Goal: Task Accomplishment & Management: Use online tool/utility

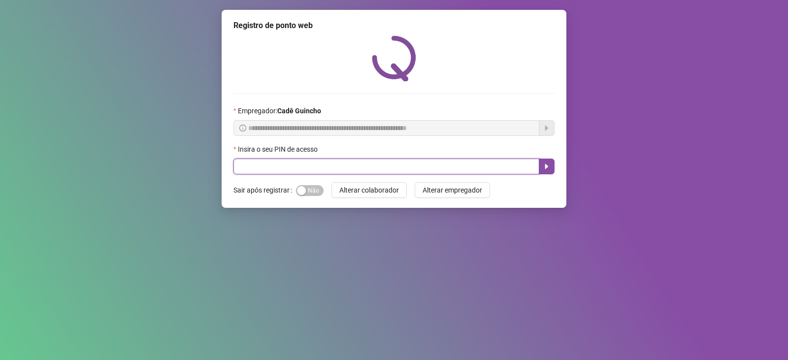
drag, startPoint x: 454, startPoint y: 162, endPoint x: 448, endPoint y: 167, distance: 7.7
click at [453, 163] on input "text" at bounding box center [386, 167] width 306 height 16
type input "*"
type input "*****"
click at [543, 166] on icon "caret-right" at bounding box center [547, 167] width 8 height 8
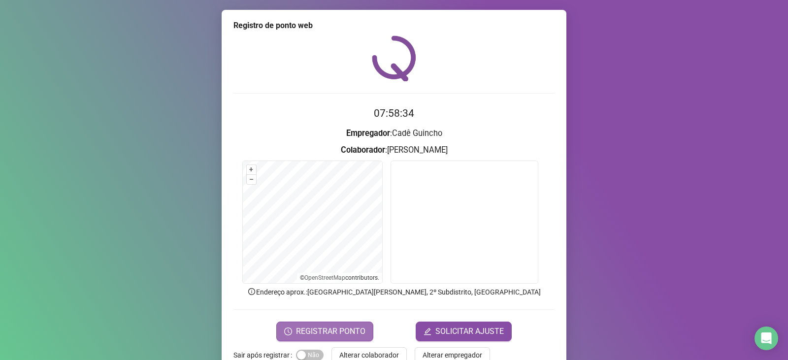
click at [325, 327] on span "REGISTRAR PONTO" at bounding box center [330, 332] width 69 height 12
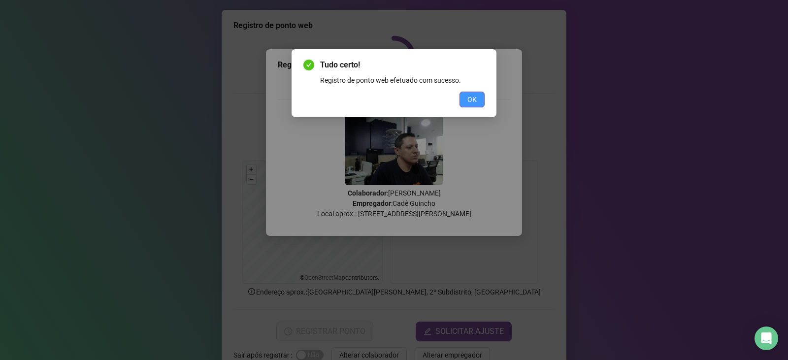
click at [480, 102] on button "OK" at bounding box center [471, 100] width 25 height 16
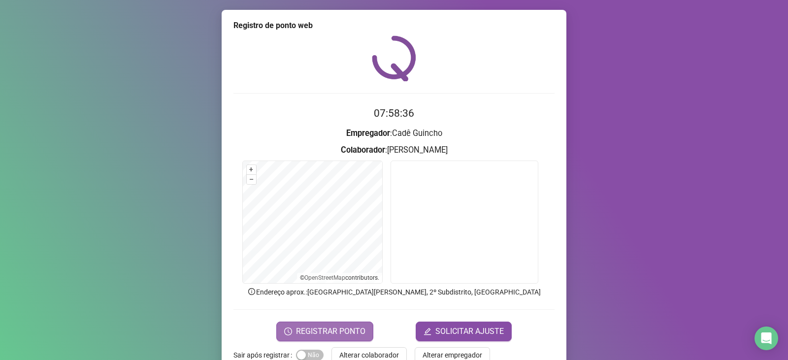
click at [355, 328] on span "REGISTRAR PONTO" at bounding box center [330, 332] width 69 height 12
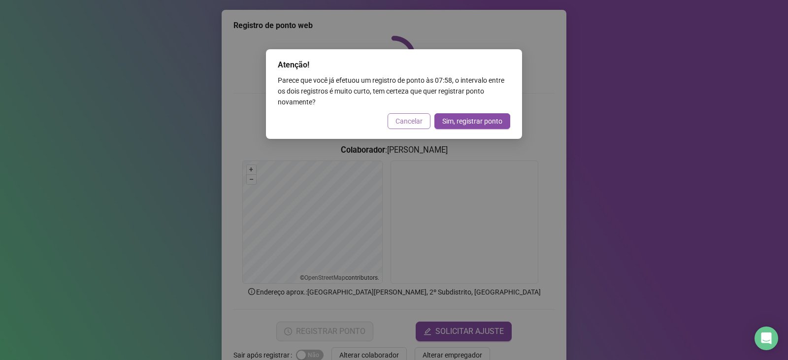
click at [397, 129] on button "Cancelar" at bounding box center [409, 121] width 43 height 16
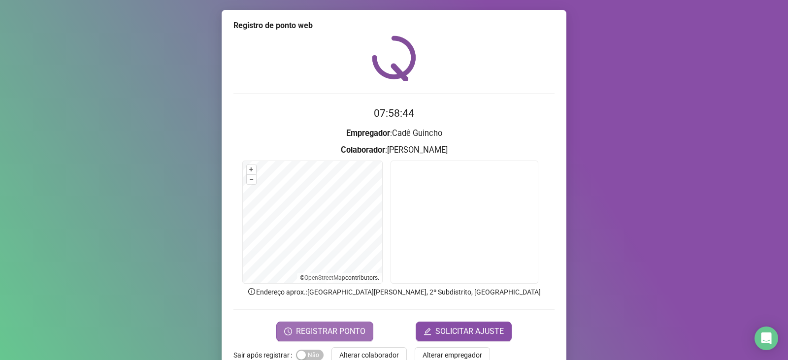
click at [358, 337] on button "REGISTRAR PONTO" at bounding box center [324, 332] width 97 height 20
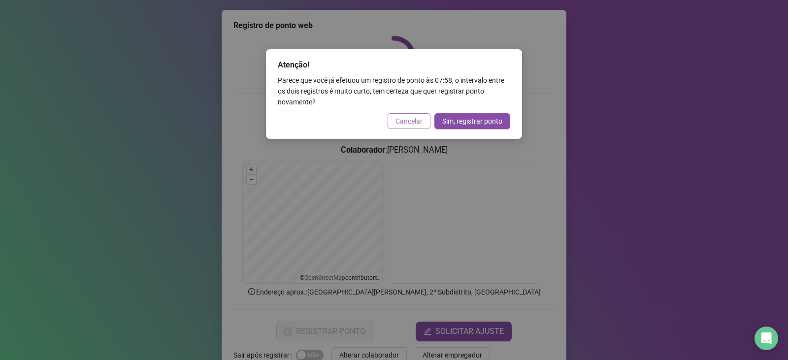
click at [405, 118] on span "Cancelar" at bounding box center [408, 121] width 27 height 11
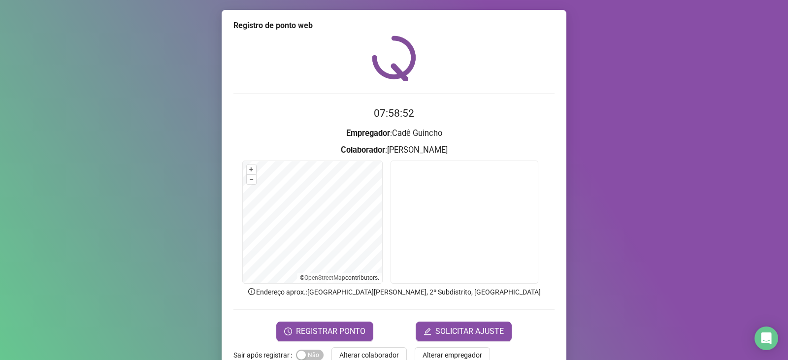
drag, startPoint x: 98, startPoint y: 112, endPoint x: 230, endPoint y: 70, distance: 138.5
click at [100, 112] on div "Registro de ponto web 07:58:52 Empregador : [PERSON_NAME] : [PERSON_NAME] + – ⇧…" at bounding box center [394, 180] width 788 height 360
